Goal: Information Seeking & Learning: Learn about a topic

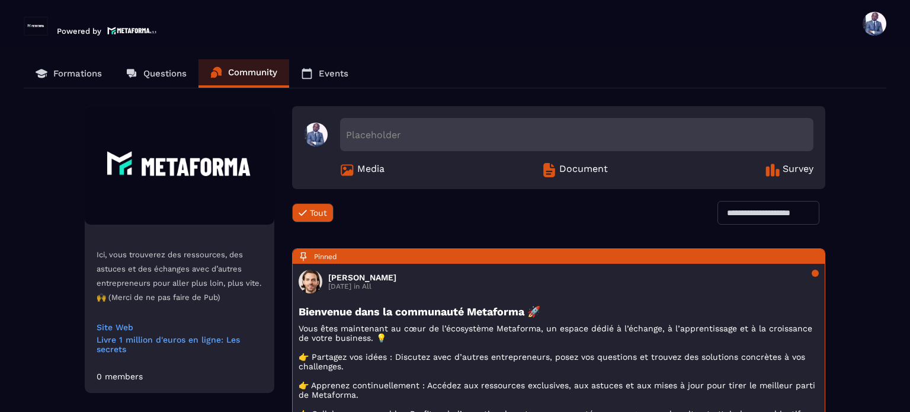
click at [89, 75] on p "Formations" at bounding box center [77, 73] width 49 height 11
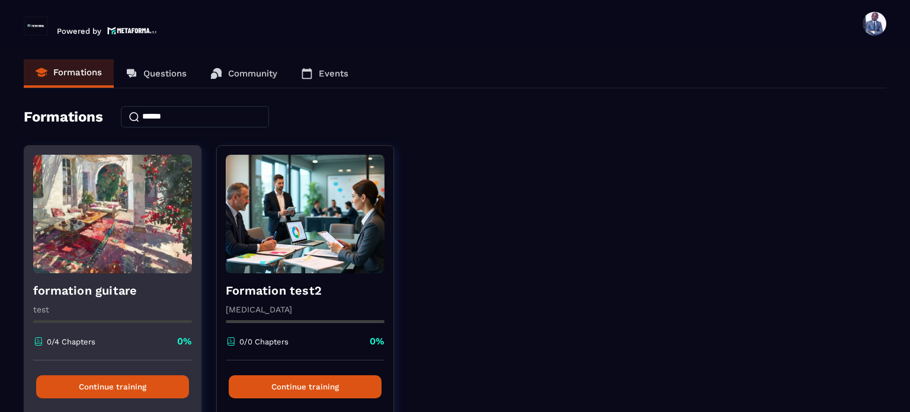
click at [115, 376] on button "Continue training" at bounding box center [112, 386] width 153 height 23
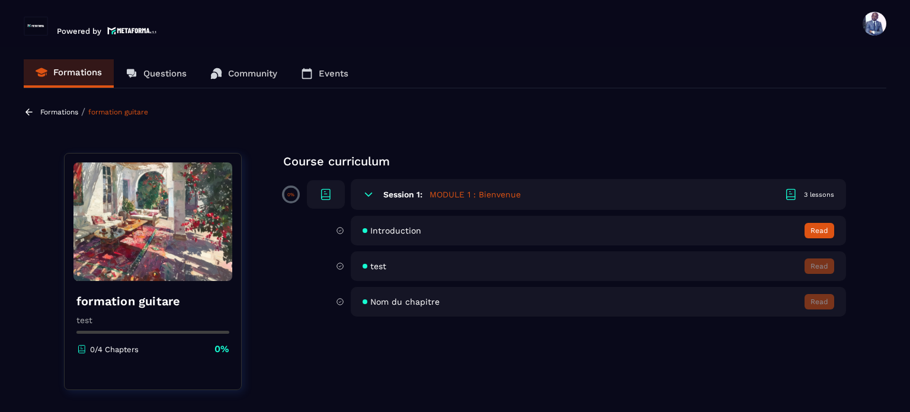
click at [815, 239] on div "Introduction Read" at bounding box center [598, 231] width 495 height 30
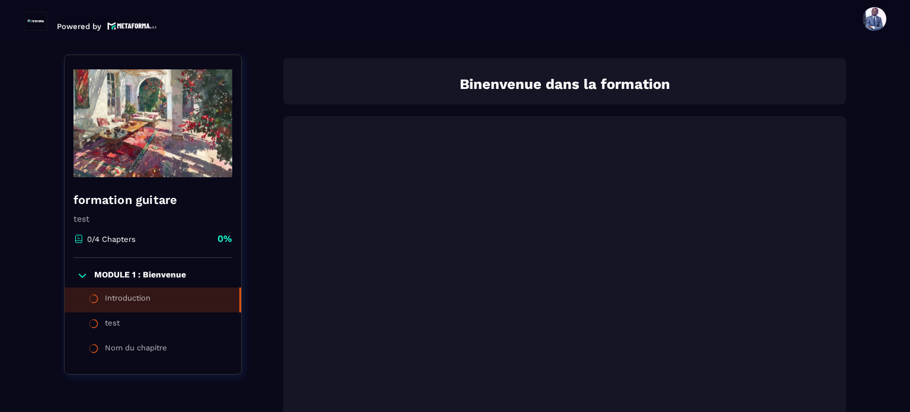
scroll to position [123, 0]
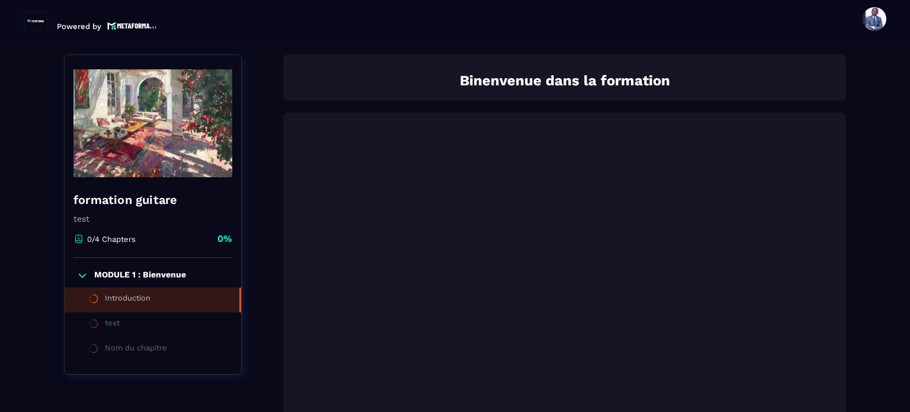
click at [149, 352] on div "Nom du chapitre" at bounding box center [136, 349] width 62 height 13
click at [893, 218] on section "Formations Questions Community Events Formations / formation guitare / Introduc…" at bounding box center [455, 227] width 910 height 369
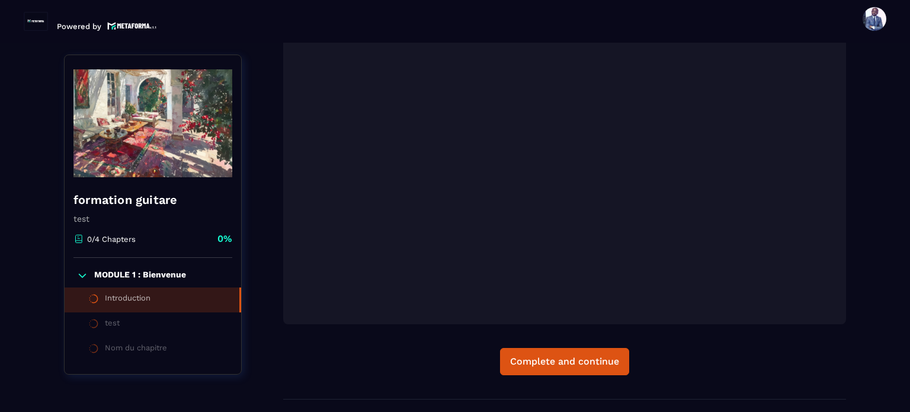
scroll to position [360, 0]
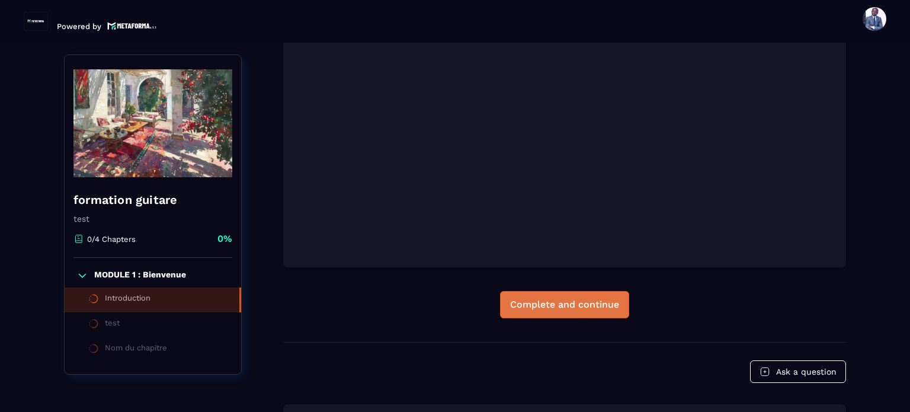
click at [603, 308] on div "Complete and continue" at bounding box center [564, 305] width 109 height 12
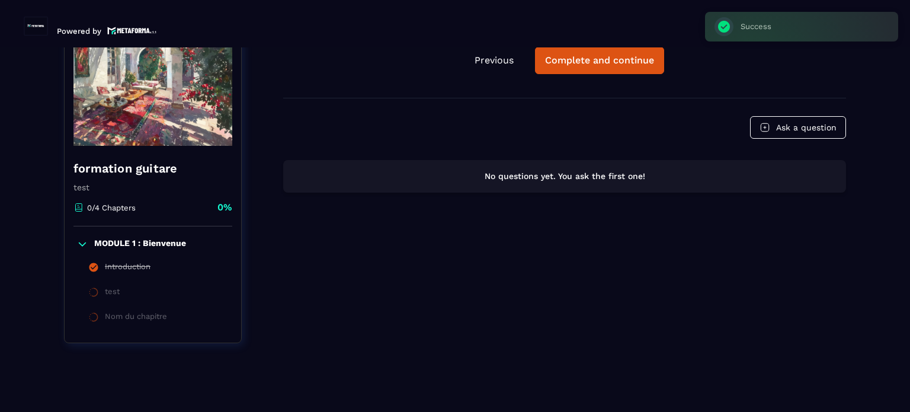
scroll to position [123, 0]
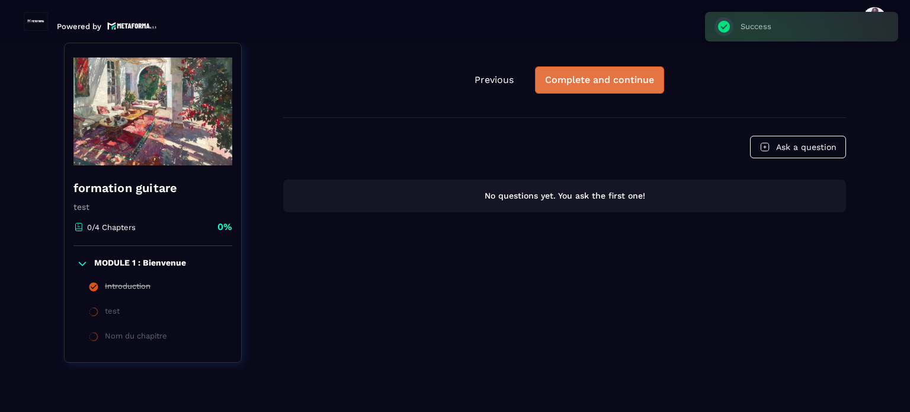
click at [576, 88] on button "Complete and continue" at bounding box center [599, 79] width 129 height 27
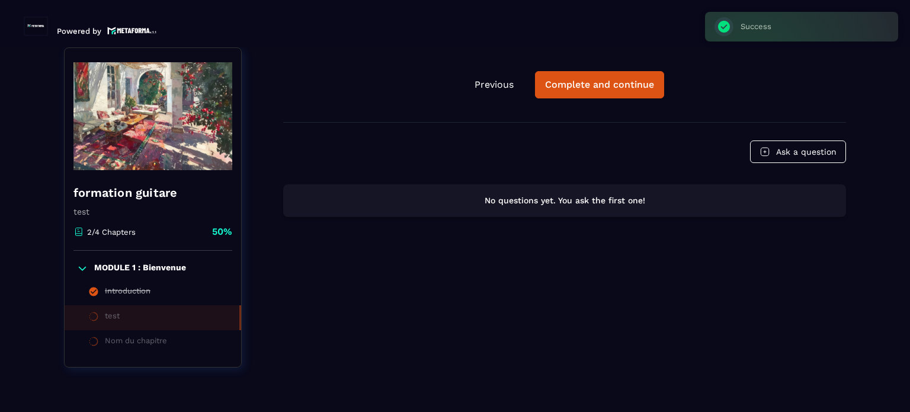
scroll to position [5, 0]
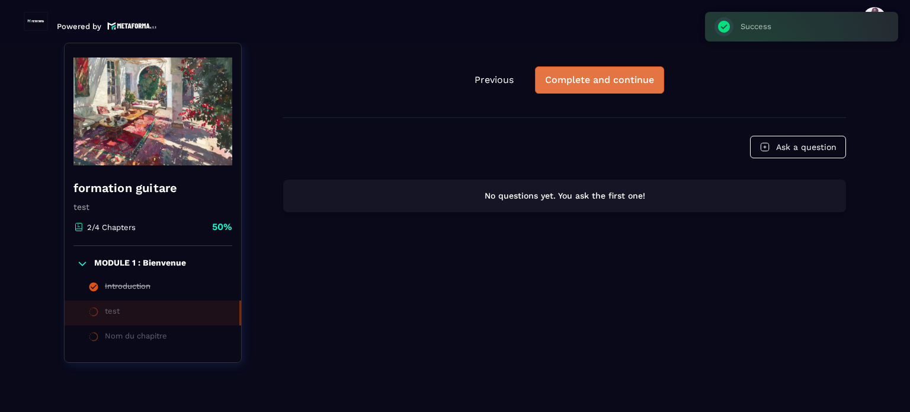
click at [617, 85] on div "Complete and continue" at bounding box center [599, 80] width 109 height 12
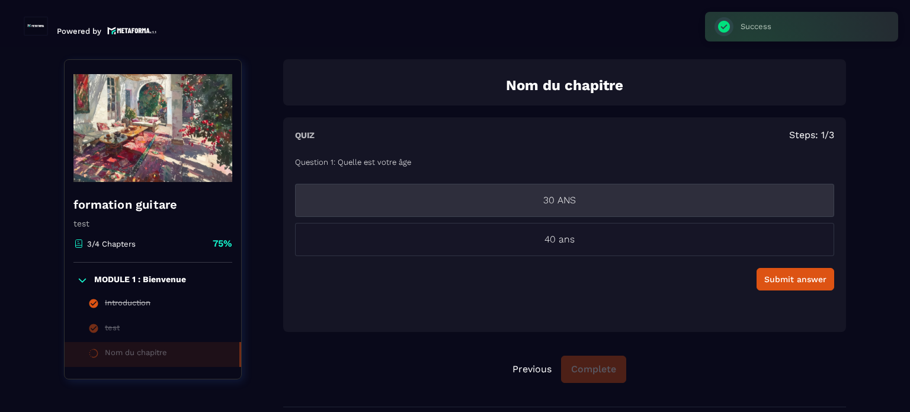
scroll to position [5, 0]
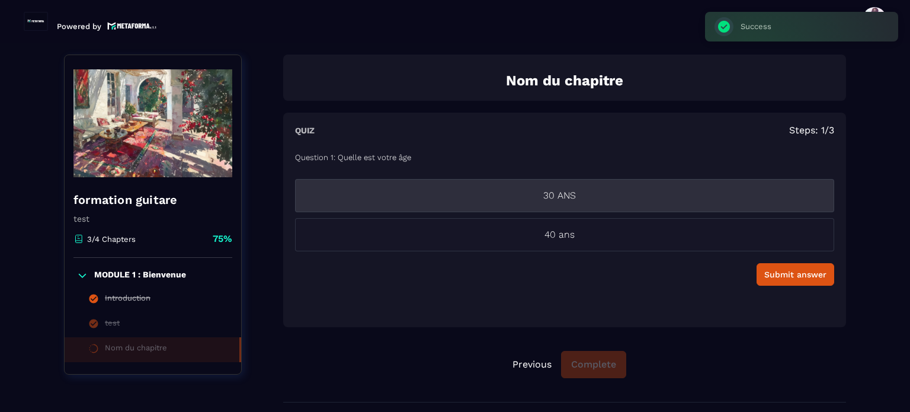
click at [572, 205] on li "30 ANS" at bounding box center [564, 195] width 539 height 33
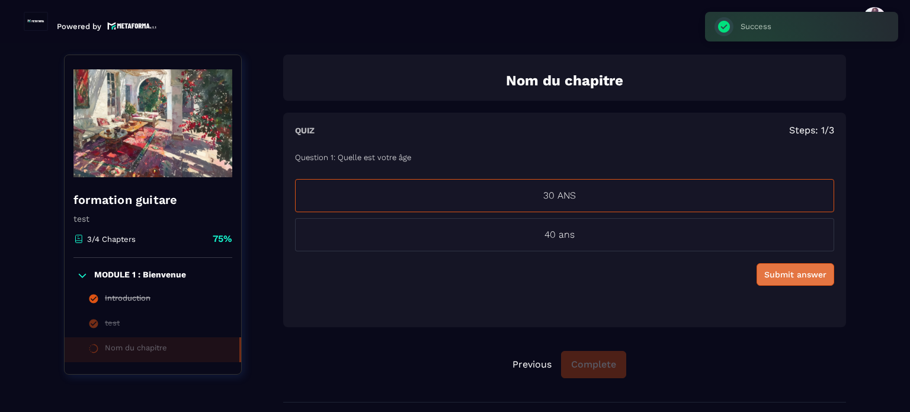
click at [778, 269] on div "Submit answer" at bounding box center [795, 274] width 62 height 12
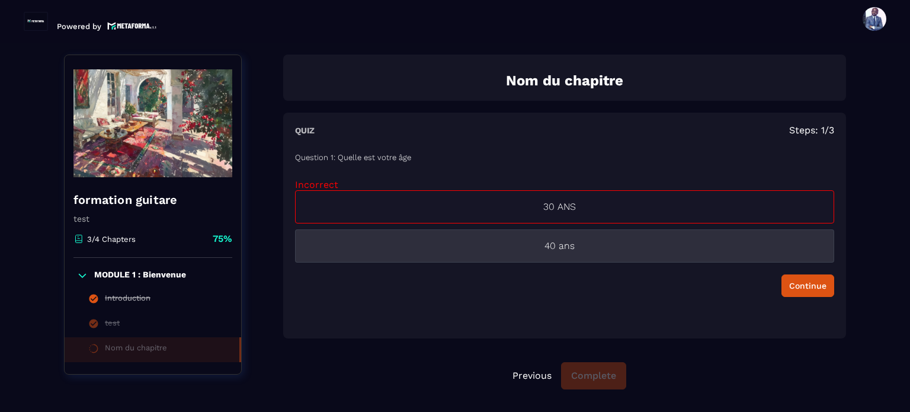
click at [542, 248] on p "40 ans" at bounding box center [559, 246] width 527 height 14
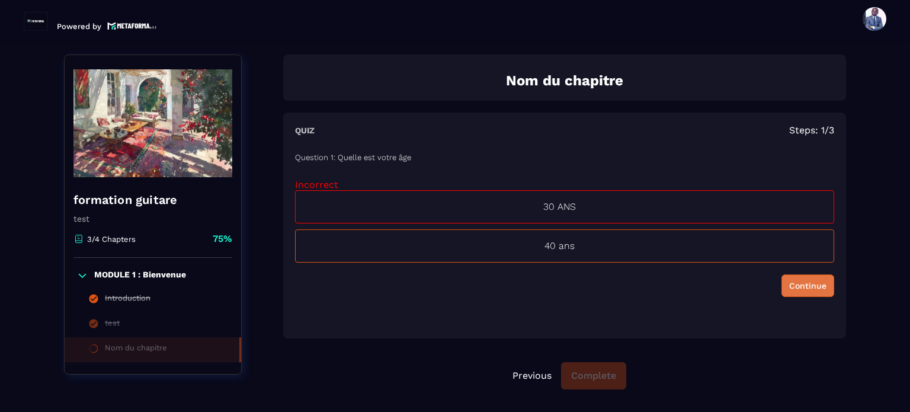
click at [799, 281] on div "Continue" at bounding box center [807, 286] width 37 height 12
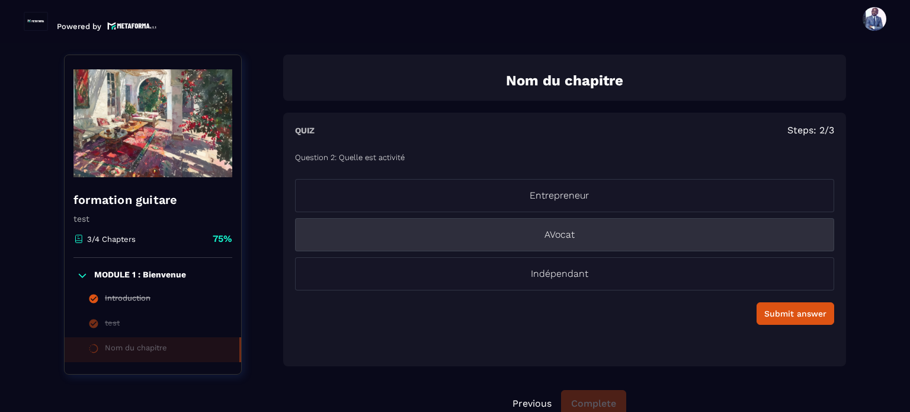
click at [586, 234] on p "AVocat" at bounding box center [559, 234] width 527 height 14
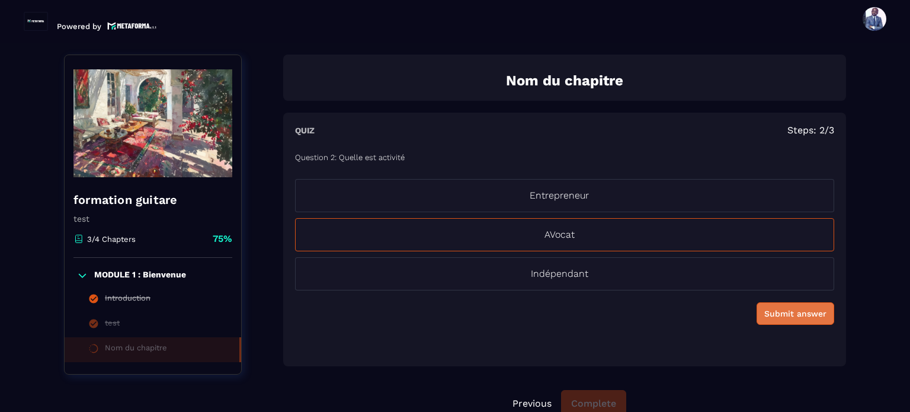
click at [783, 310] on div "Submit answer" at bounding box center [795, 313] width 62 height 12
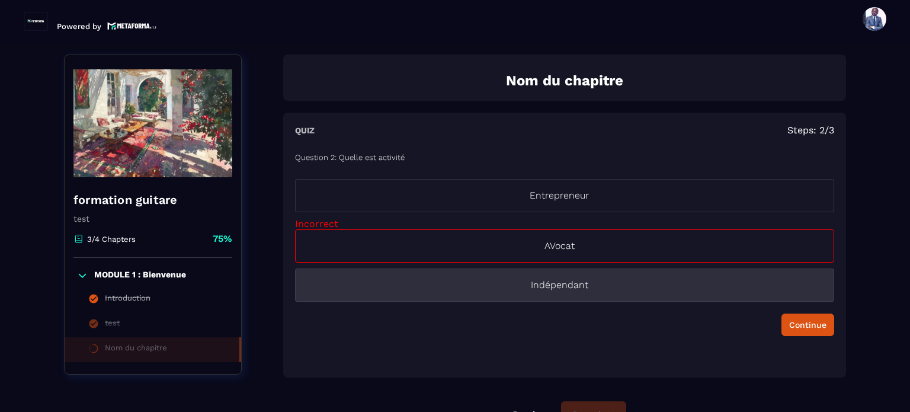
click at [553, 284] on p "Indépendant" at bounding box center [559, 285] width 527 height 14
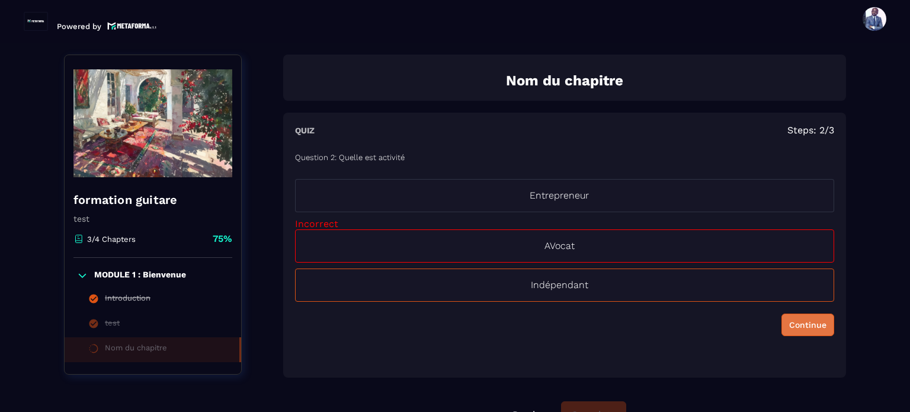
click at [785, 319] on button "Continue" at bounding box center [807, 324] width 53 height 23
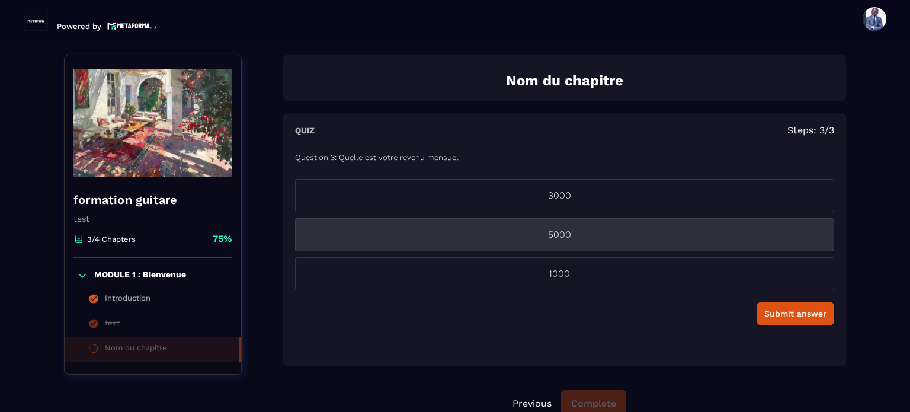
click at [605, 243] on li "5000" at bounding box center [564, 234] width 539 height 33
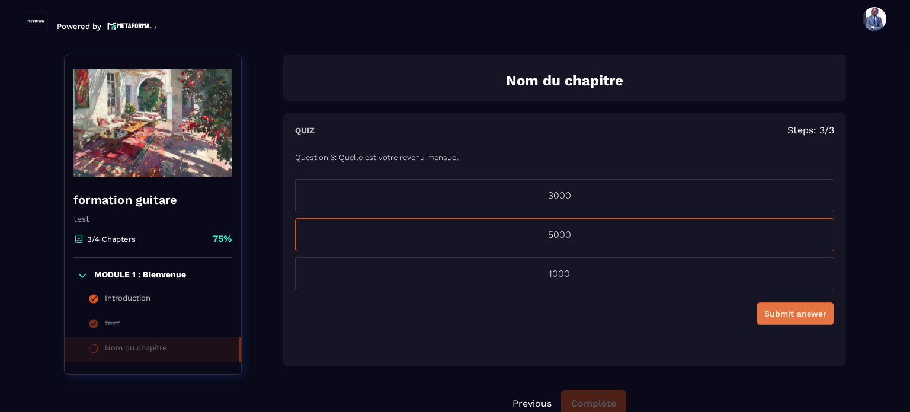
click at [804, 316] on div "Submit answer" at bounding box center [795, 313] width 62 height 12
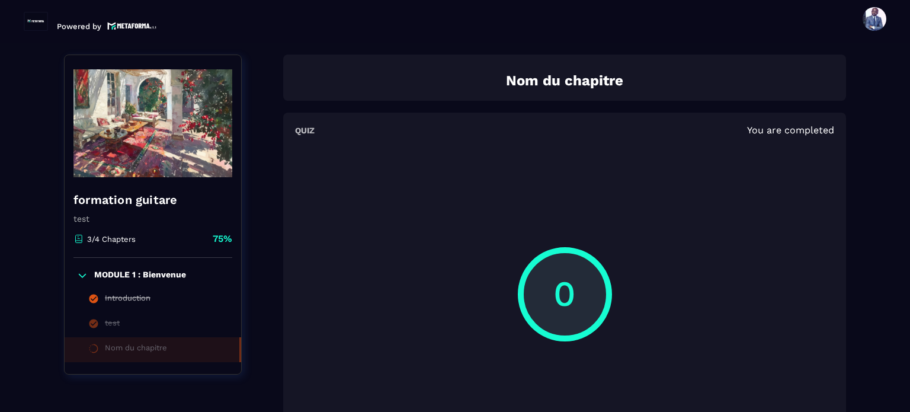
click at [533, 188] on div "0" at bounding box center [564, 293] width 357 height 237
